Goal: Check status: Check status

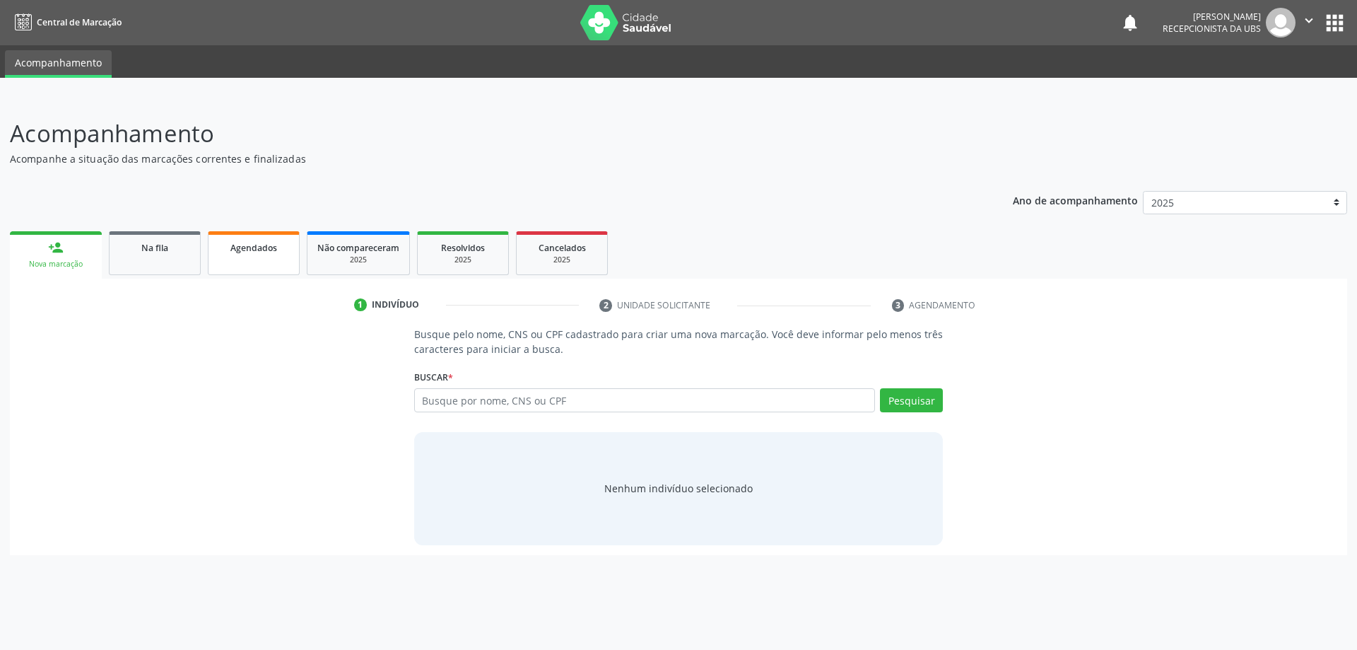
click at [281, 261] on link "Agendados" at bounding box center [254, 253] width 92 height 44
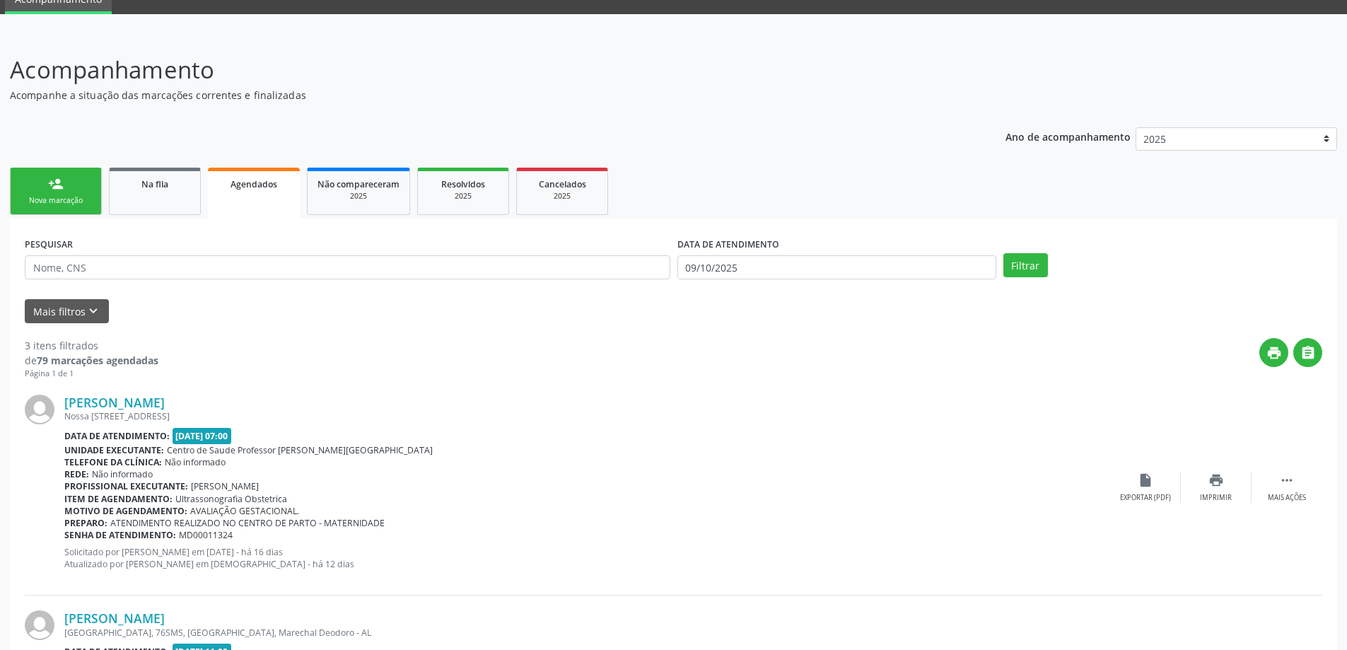
scroll to position [41, 0]
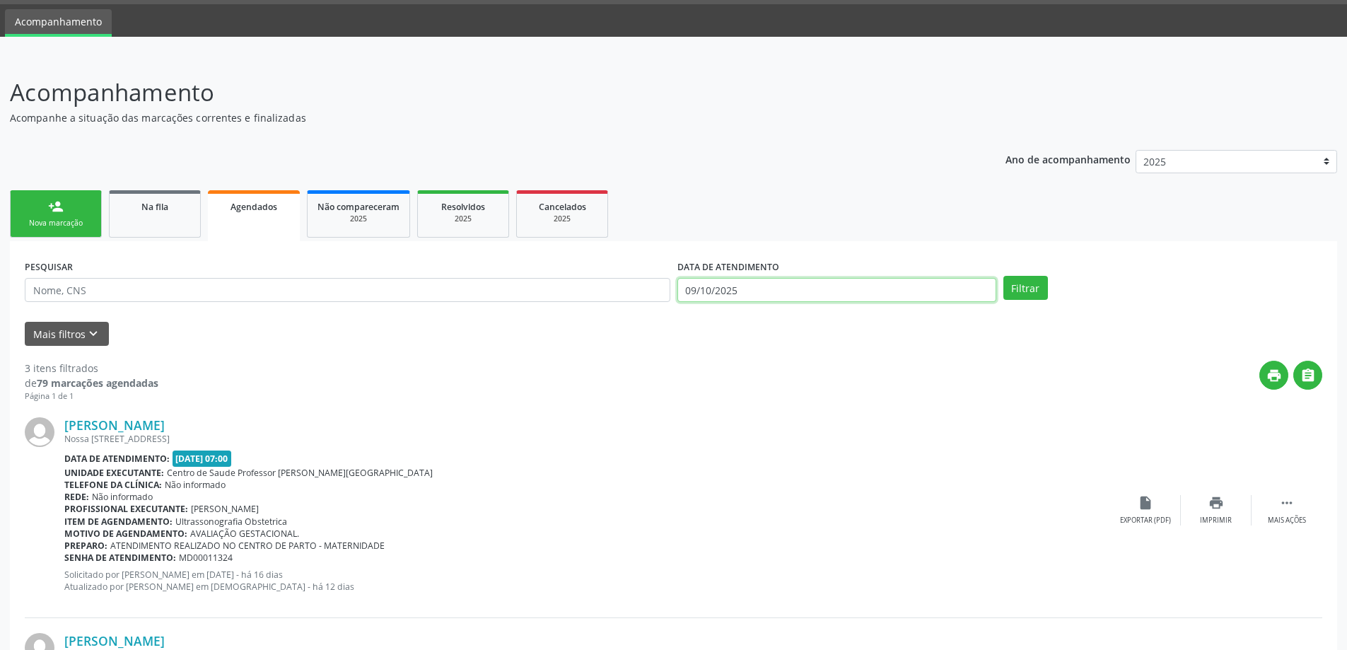
click at [701, 293] on input "09/10/2025" at bounding box center [836, 290] width 319 height 24
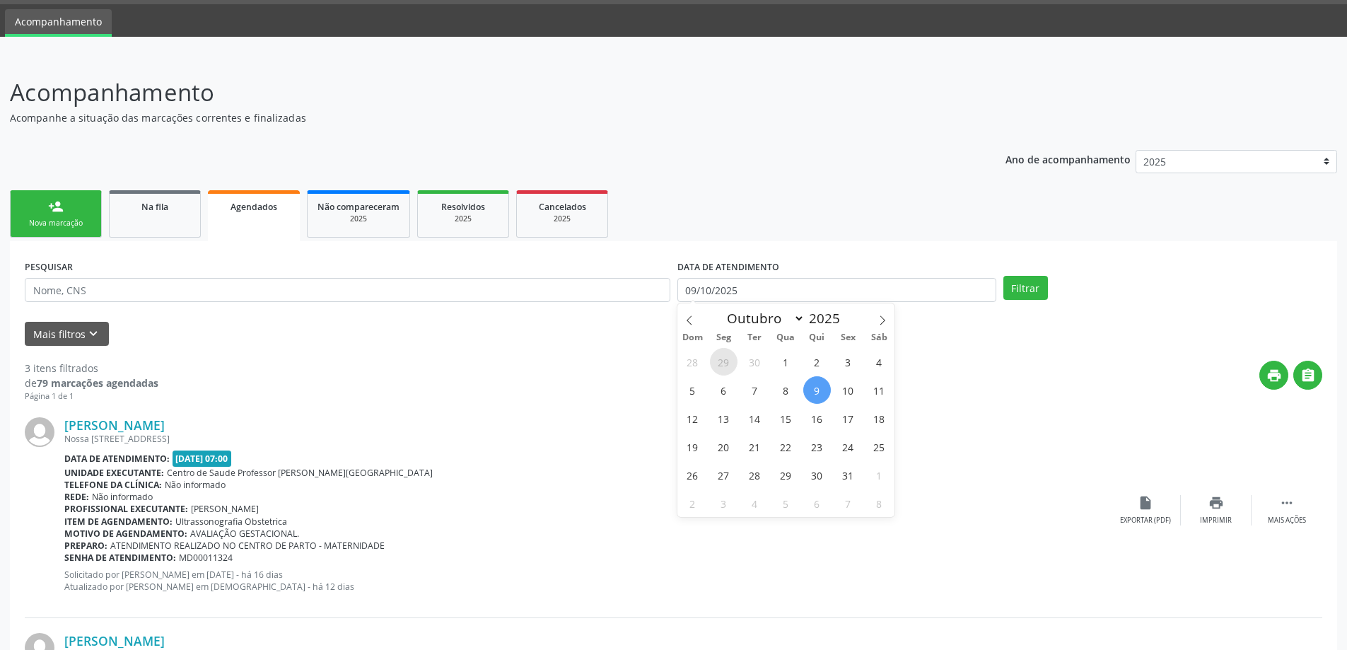
click at [721, 368] on span "29" at bounding box center [724, 362] width 28 height 28
type input "[DATE]"
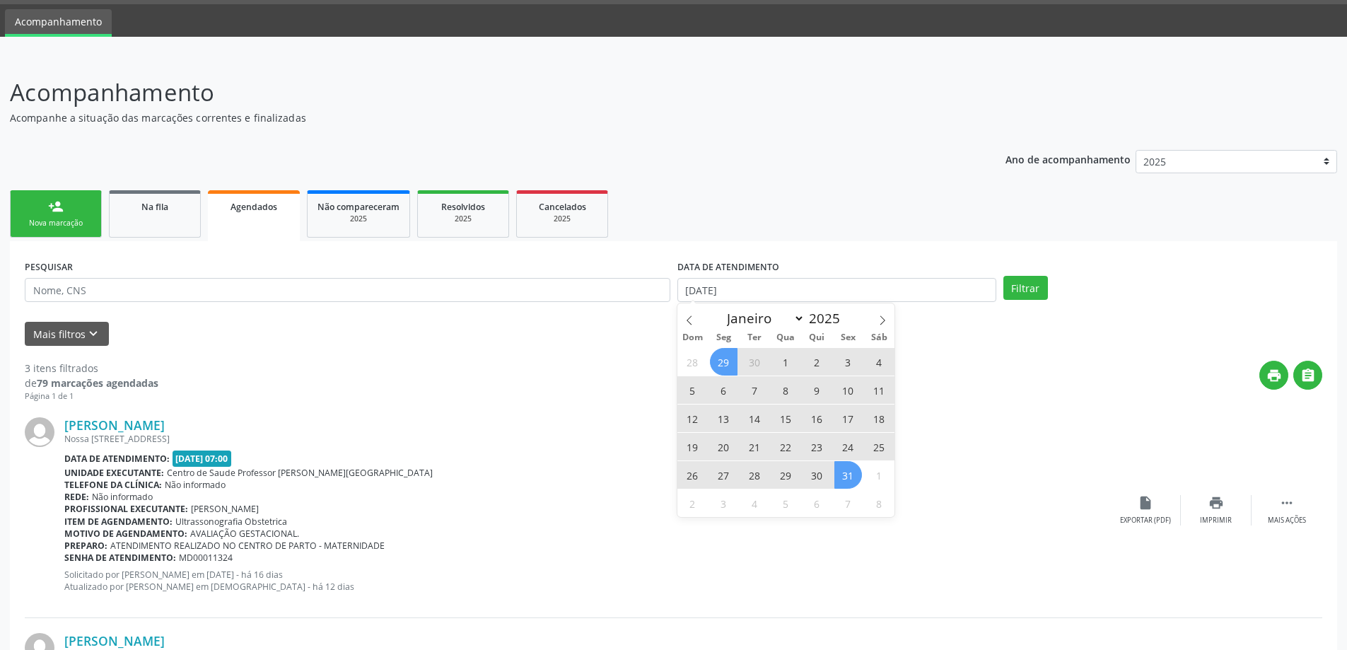
click at [855, 473] on span "31" at bounding box center [848, 475] width 28 height 28
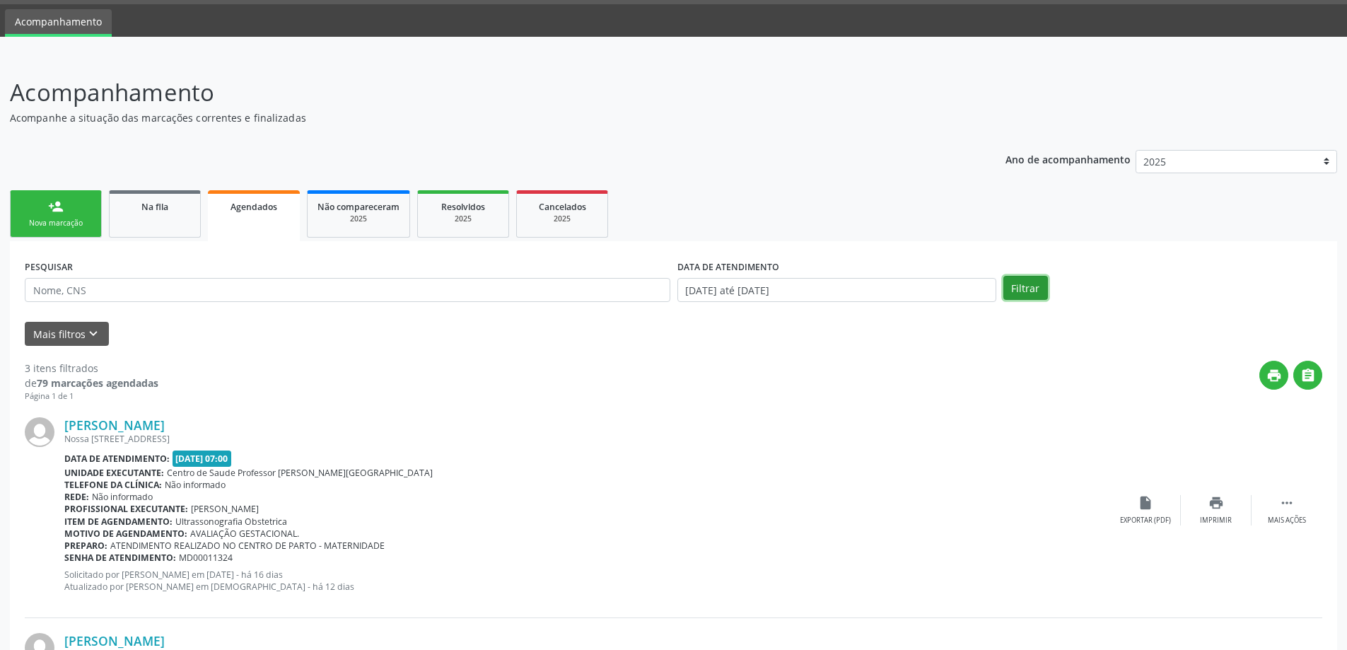
click at [1027, 288] on button "Filtrar" at bounding box center [1025, 288] width 45 height 24
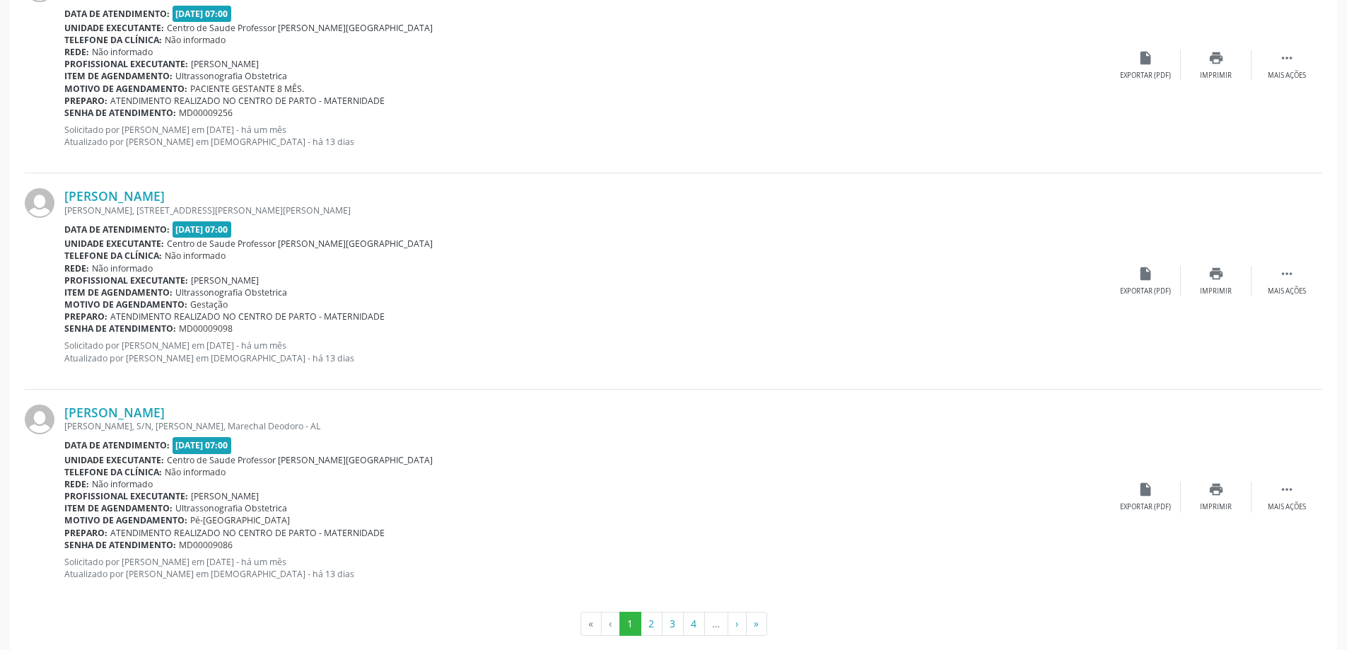
scroll to position [3097, 0]
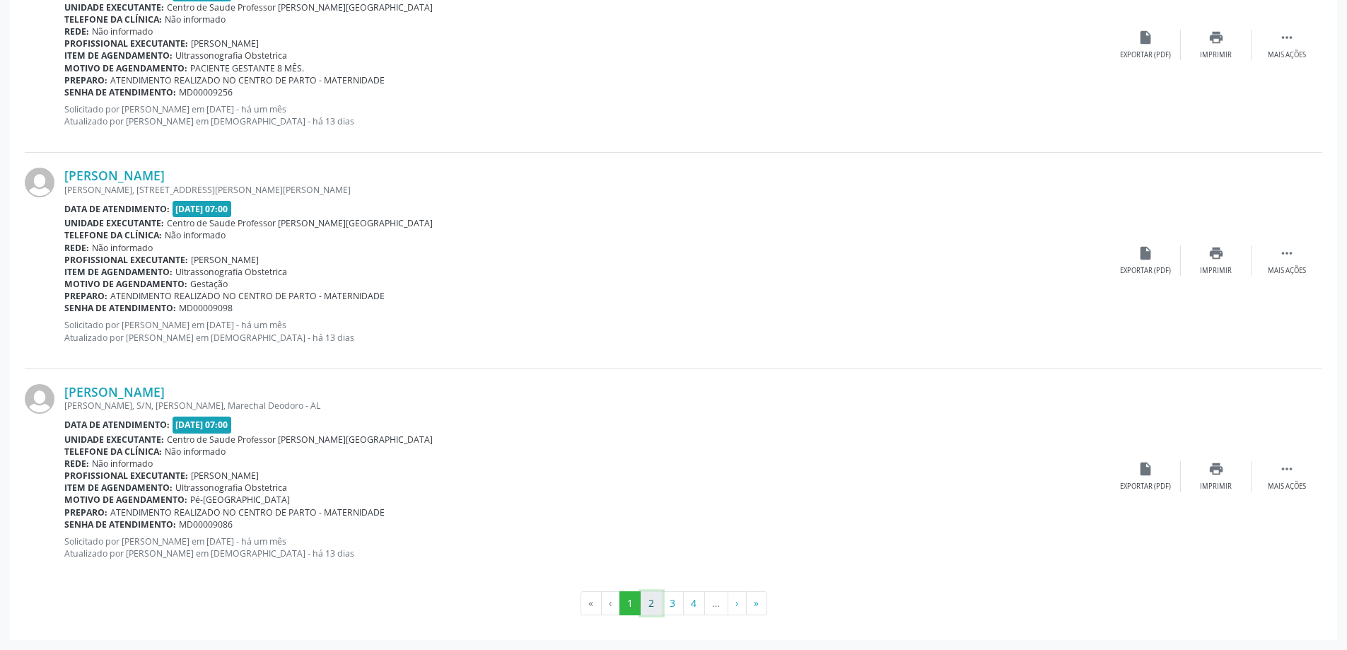
click at [654, 610] on button "2" at bounding box center [652, 603] width 22 height 24
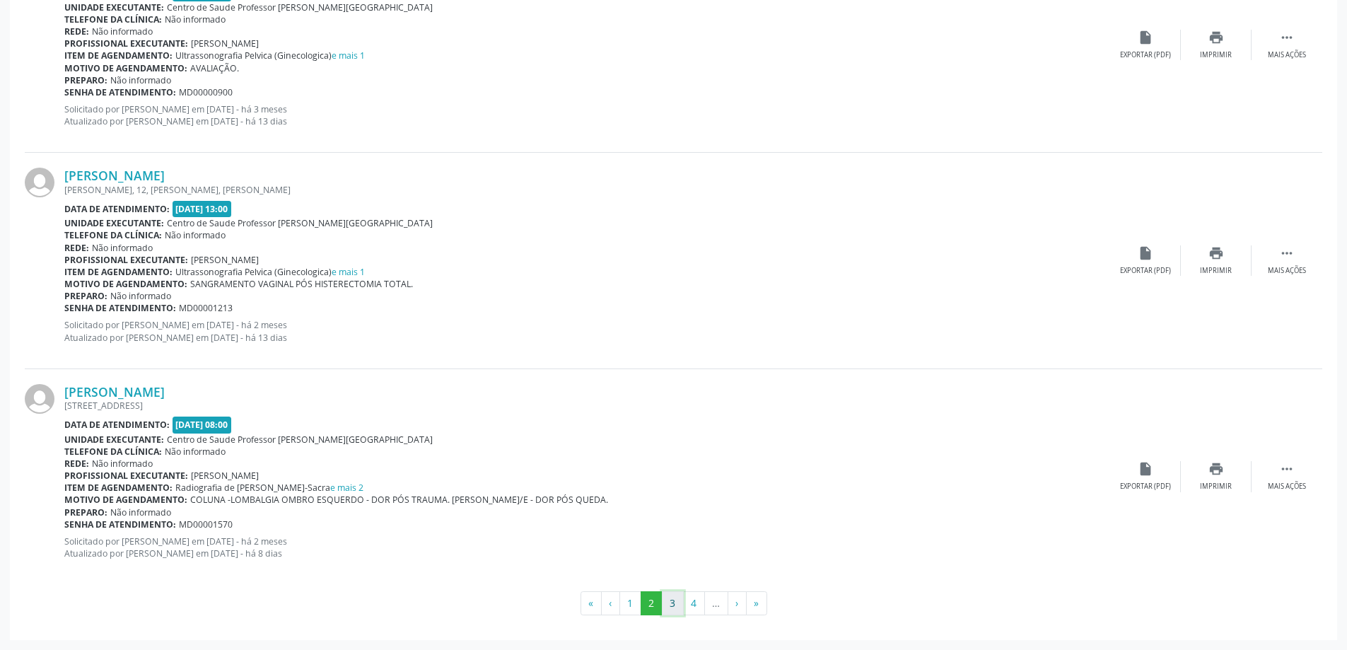
click at [674, 602] on button "3" at bounding box center [673, 603] width 22 height 24
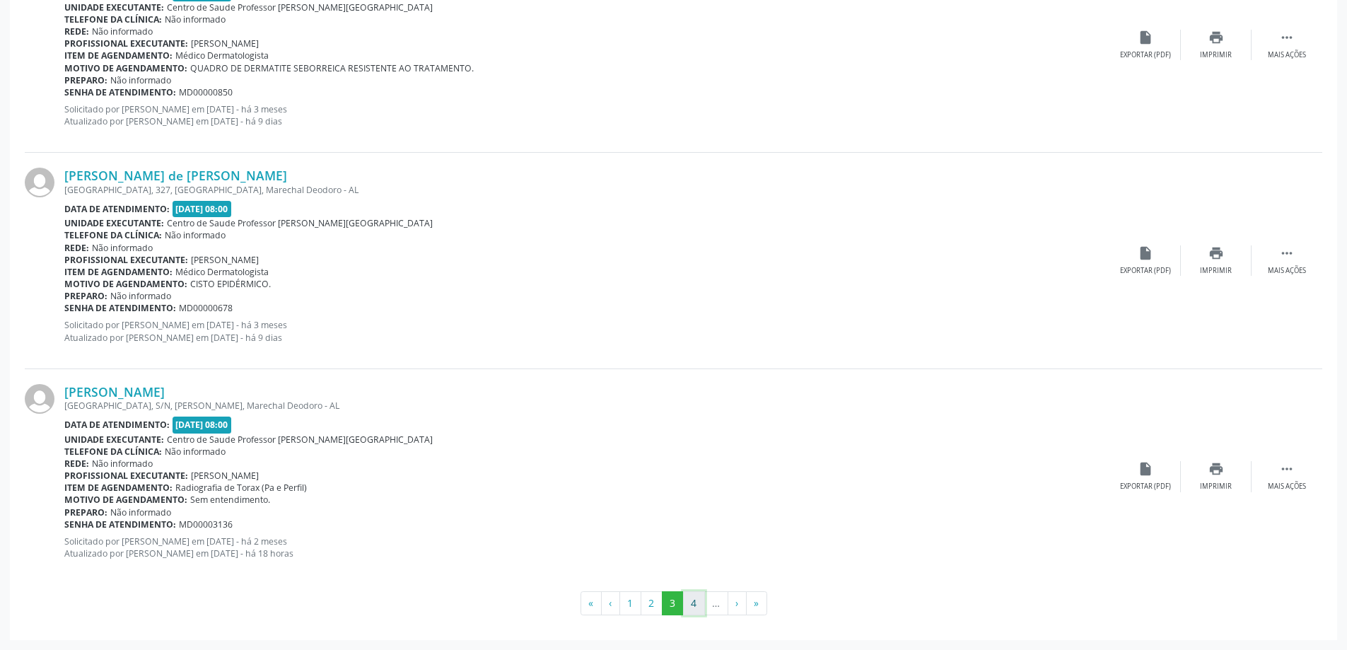
click at [698, 605] on button "4" at bounding box center [694, 603] width 22 height 24
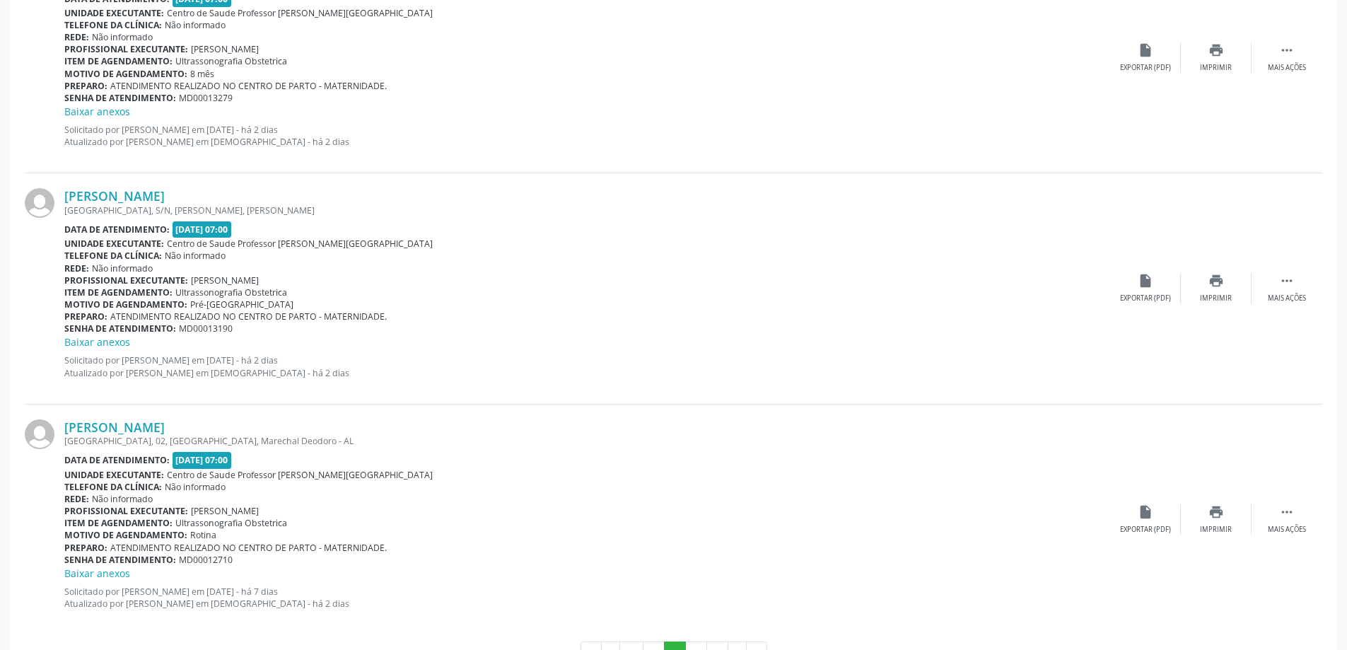
scroll to position [3157, 0]
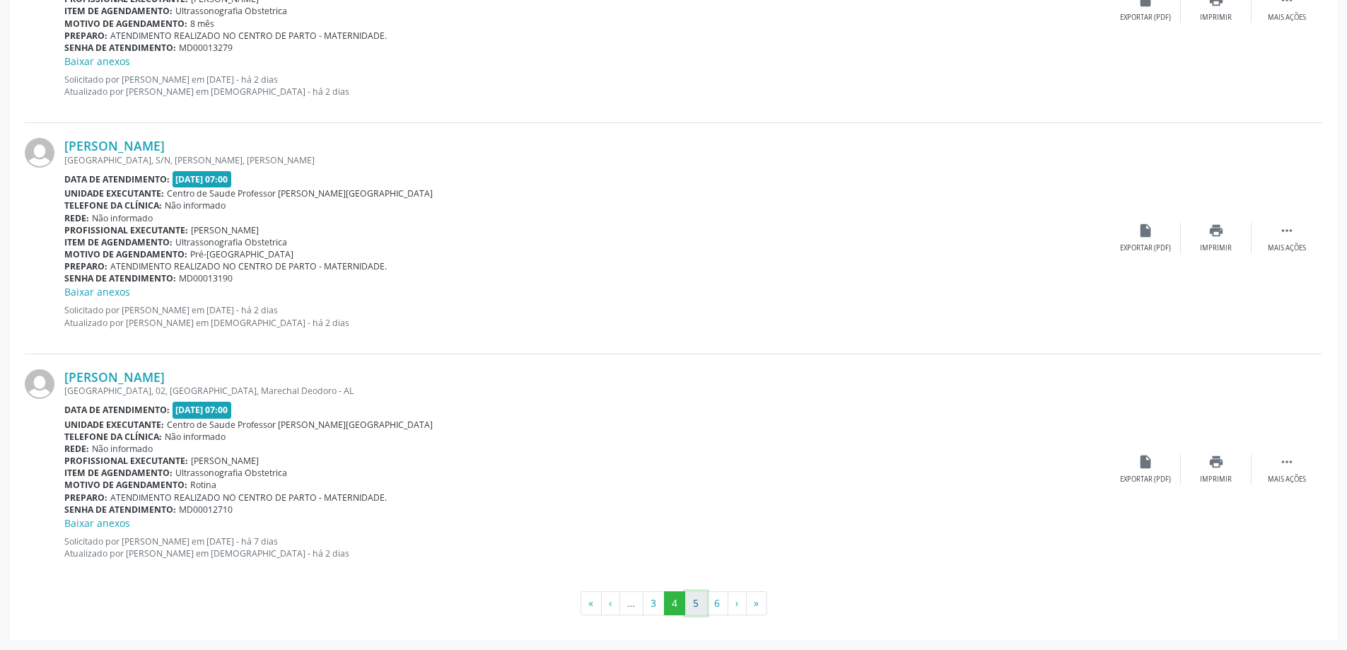
click at [702, 612] on button "5" at bounding box center [696, 603] width 22 height 24
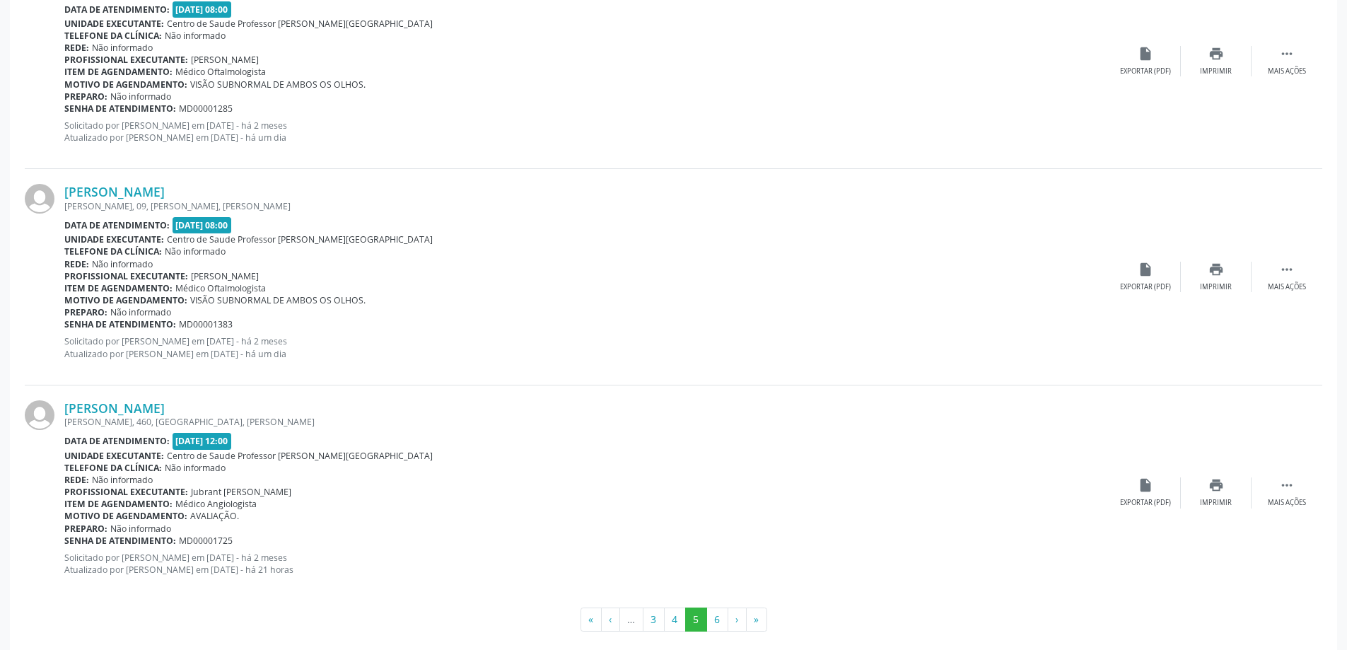
scroll to position [3127, 0]
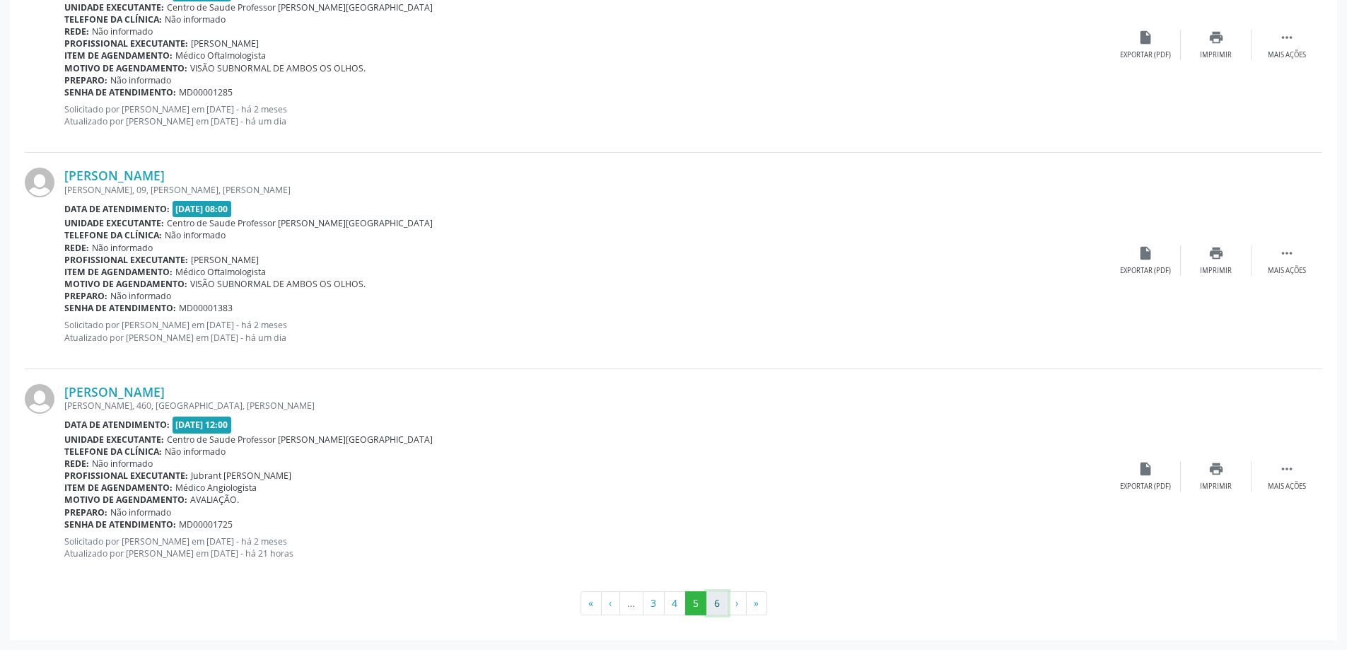
click at [707, 600] on button "6" at bounding box center [717, 603] width 22 height 24
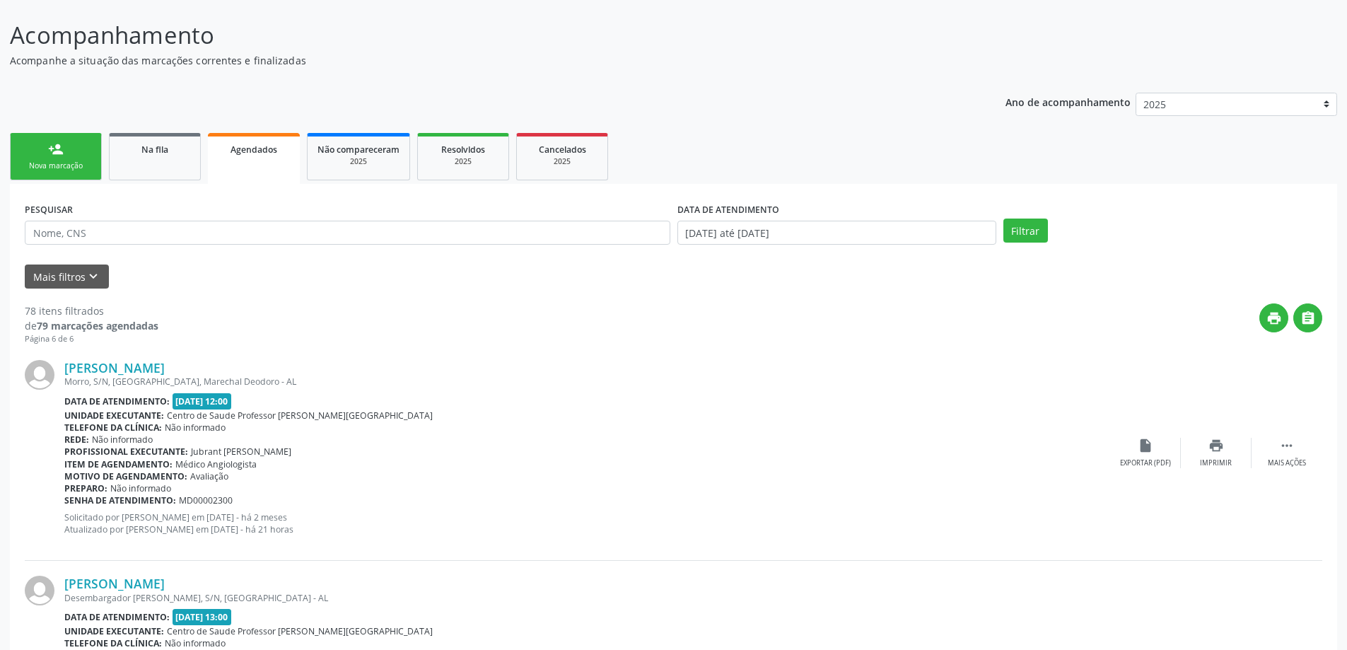
scroll to position [0, 0]
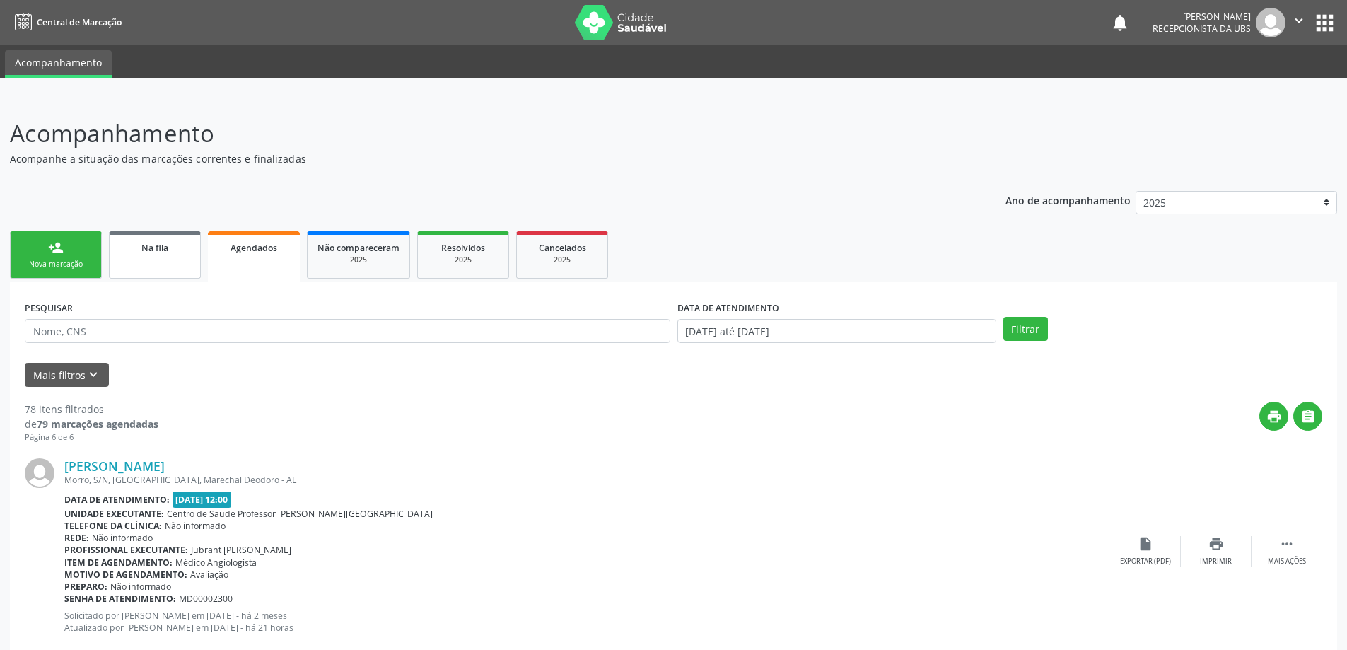
click at [189, 250] on div "Na fila" at bounding box center [154, 247] width 71 height 15
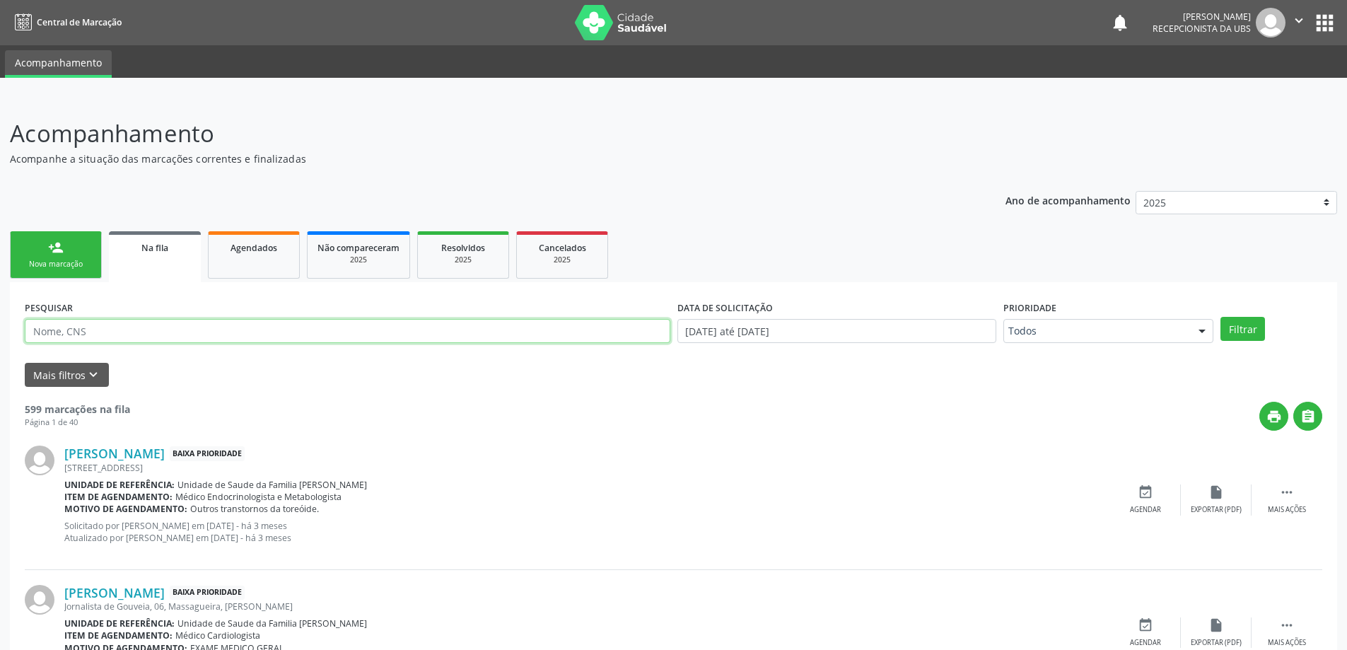
click at [161, 327] on input "text" at bounding box center [348, 331] width 646 height 24
paste input "700408908318950"
click at [1220, 317] on button "Filtrar" at bounding box center [1242, 329] width 45 height 24
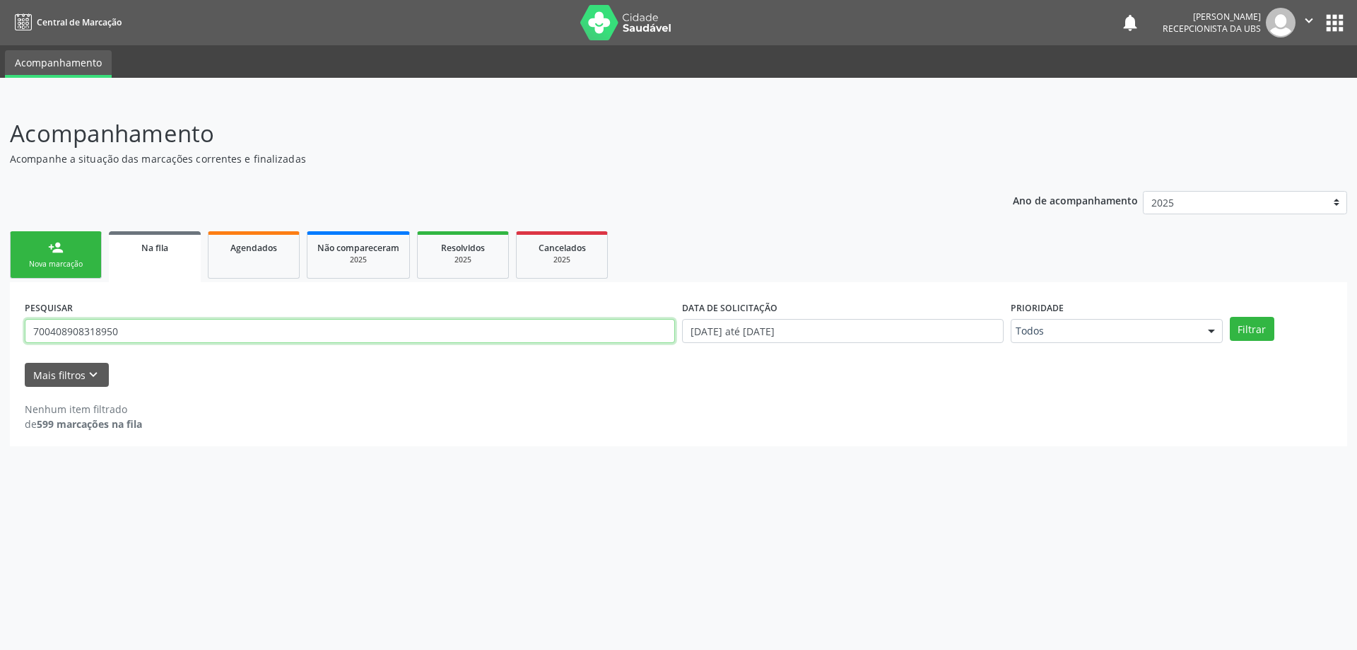
click at [151, 331] on input "700408908318950" at bounding box center [350, 331] width 650 height 24
type input "7"
click at [859, 331] on input "[DATE] até [DATE]" at bounding box center [843, 331] width 322 height 24
click at [296, 254] on link "Agendados" at bounding box center [254, 254] width 92 height 47
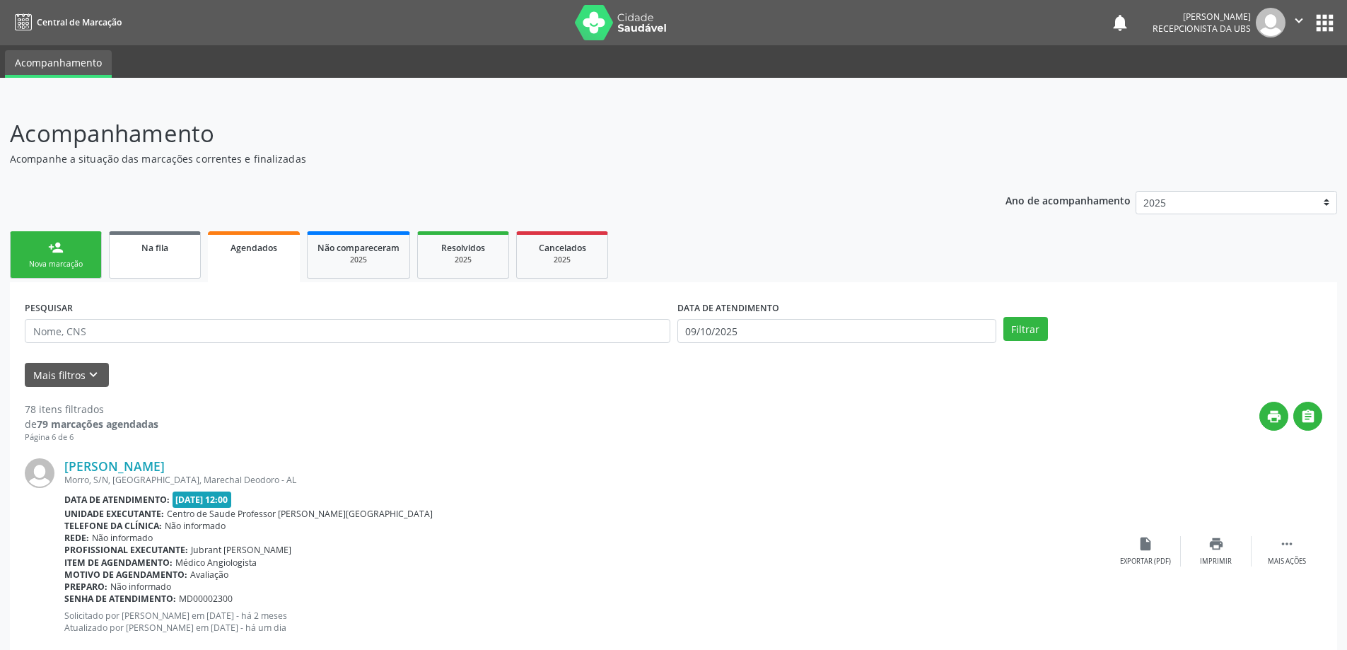
click at [167, 238] on link "Na fila" at bounding box center [155, 254] width 92 height 47
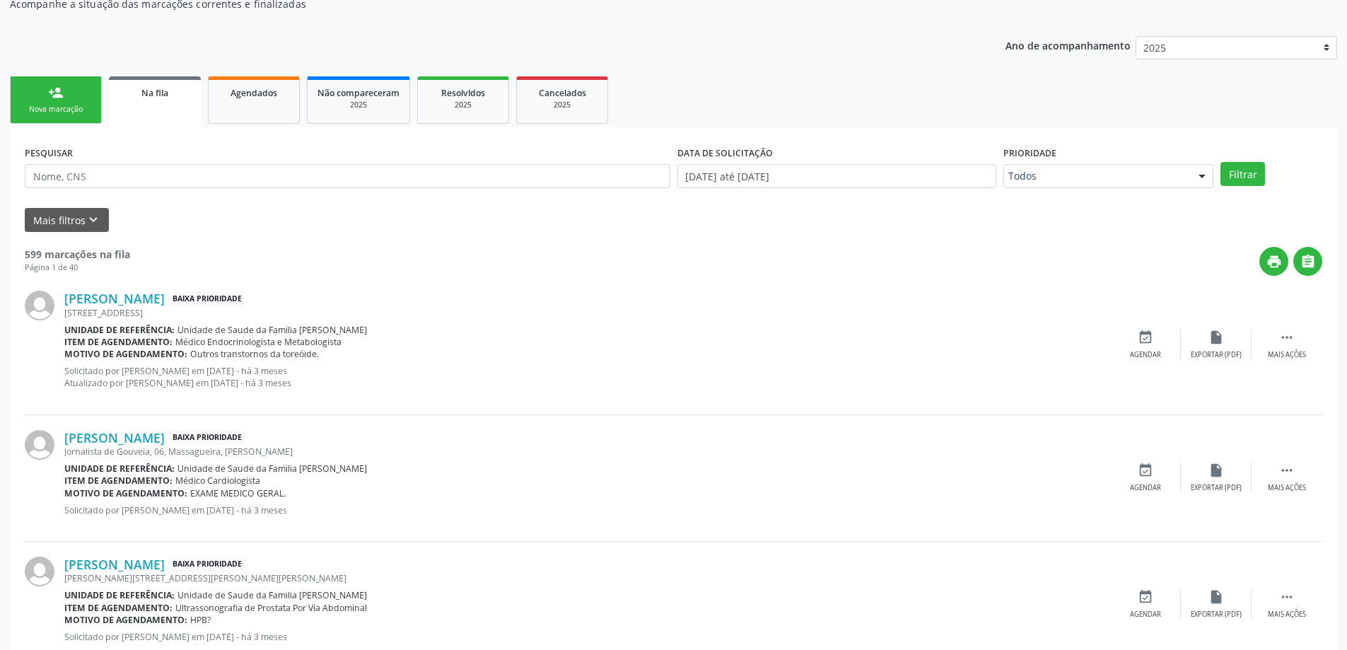
scroll to position [141, 0]
